Goal: Information Seeking & Learning: Learn about a topic

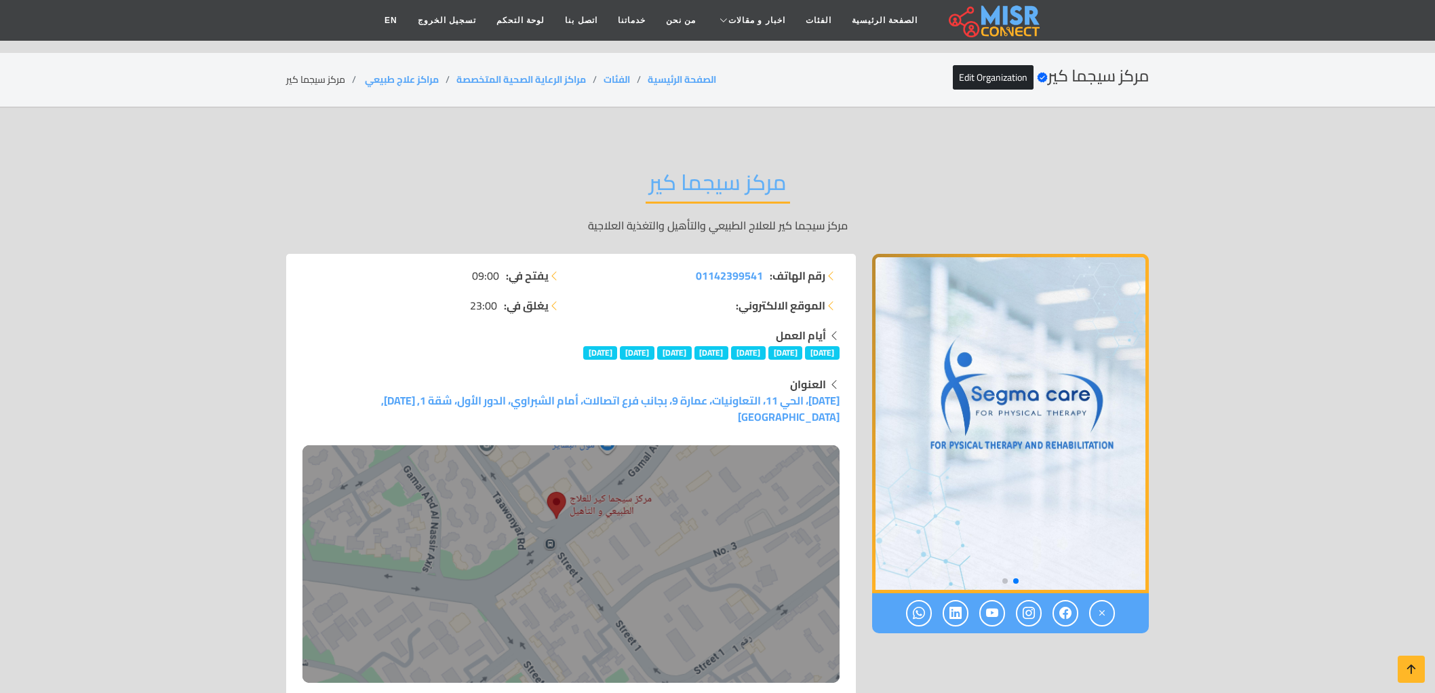
scroll to position [151, 0]
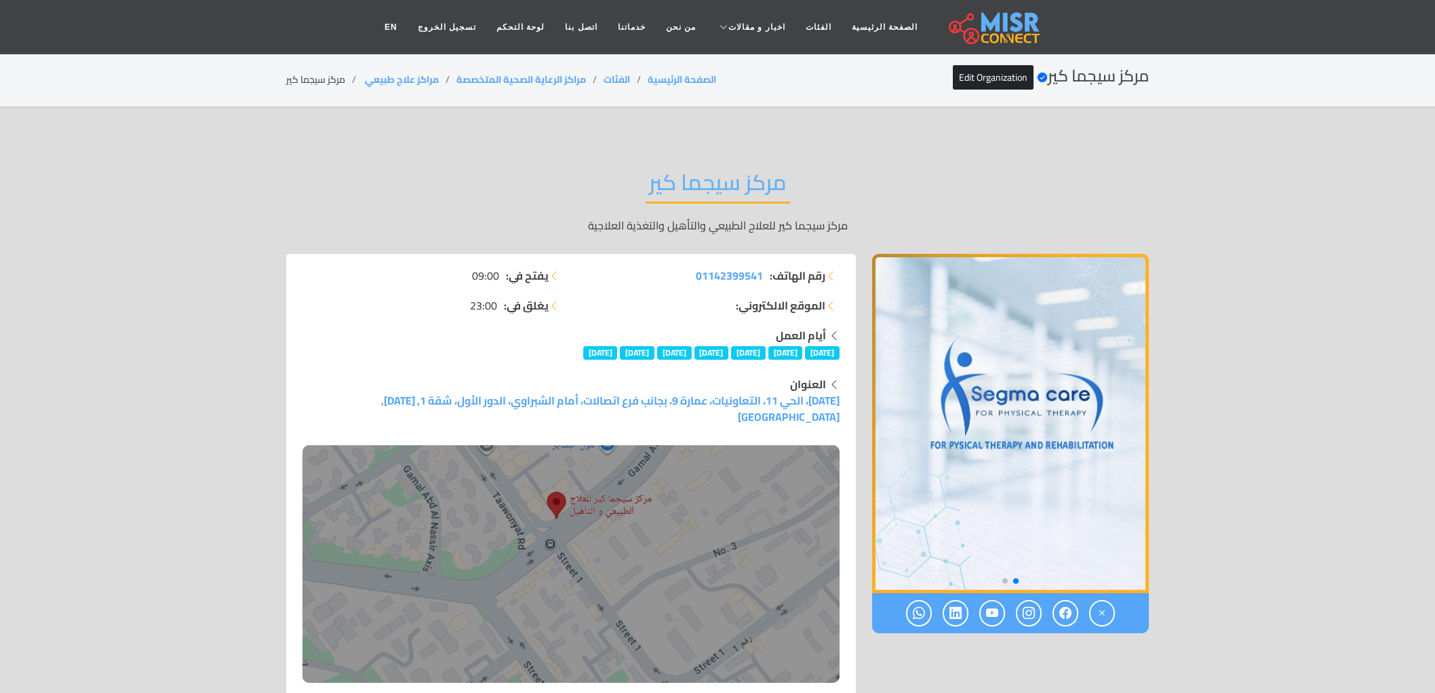
scroll to position [151, 0]
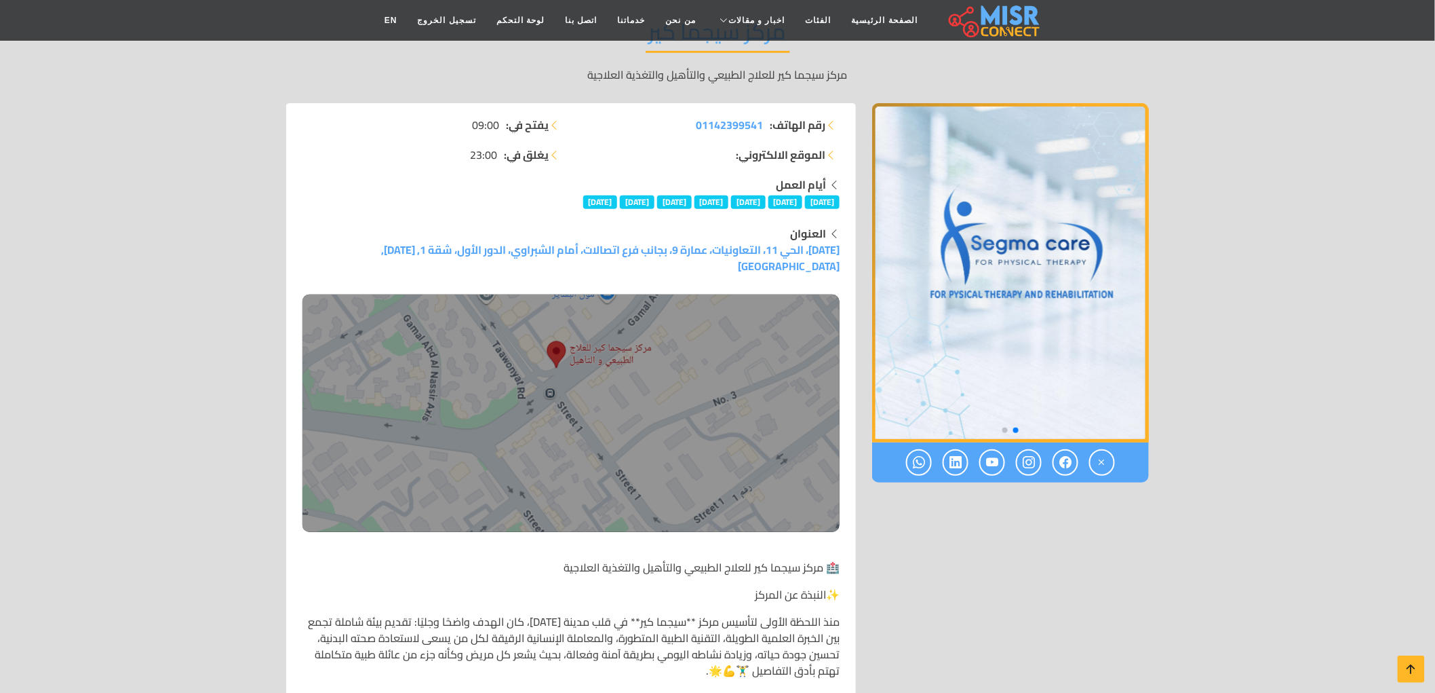
click at [939, 12] on link at bounding box center [994, 20] width 111 height 47
